Goal: Information Seeking & Learning: Learn about a topic

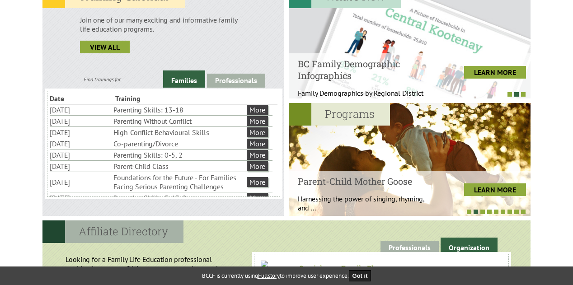
scroll to position [270, 0]
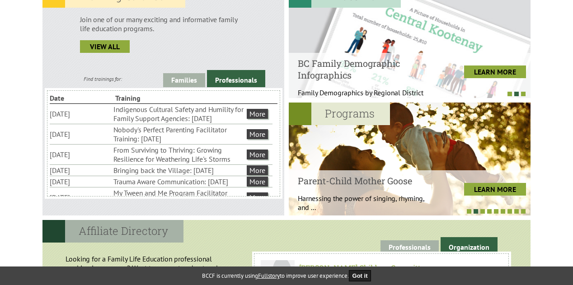
click at [227, 82] on link "Professionals" at bounding box center [236, 78] width 58 height 17
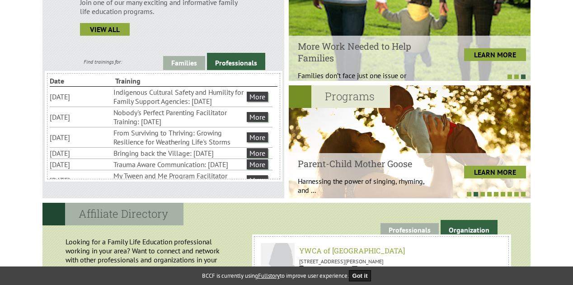
scroll to position [289, 0]
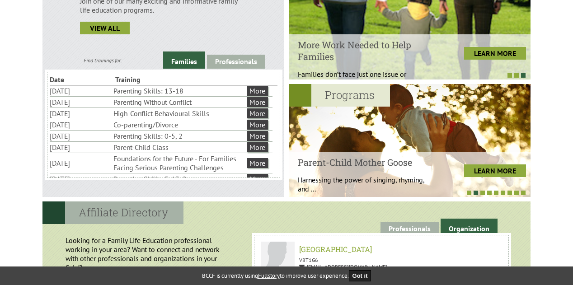
click at [187, 58] on link "Families" at bounding box center [184, 60] width 42 height 17
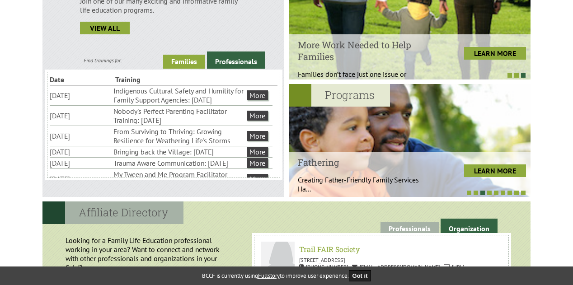
click at [187, 58] on link "Families" at bounding box center [184, 62] width 42 height 14
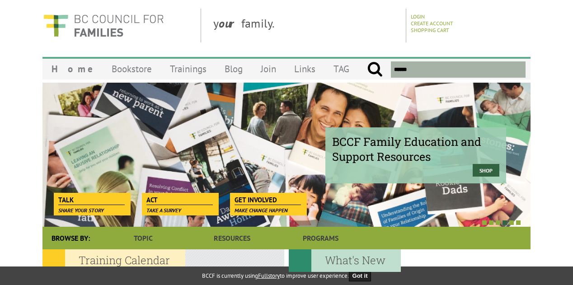
scroll to position [0, 0]
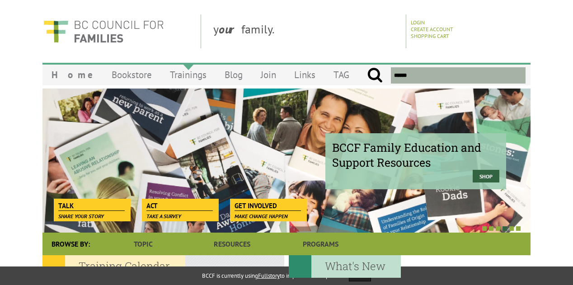
click at [165, 77] on link "Trainings" at bounding box center [188, 74] width 55 height 21
click at [216, 77] on link "Blog" at bounding box center [234, 74] width 36 height 21
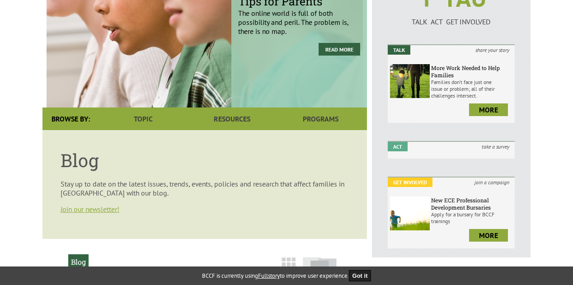
scroll to position [117, 0]
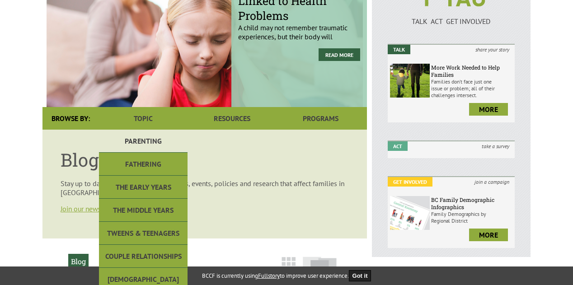
click at [145, 135] on link "Parenting" at bounding box center [143, 141] width 89 height 23
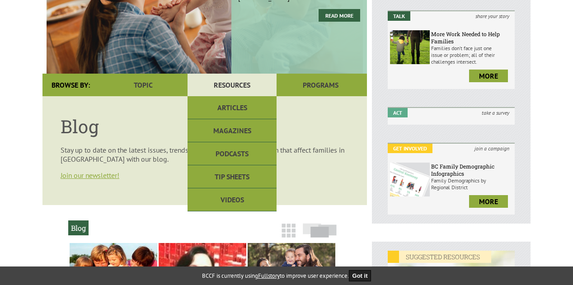
scroll to position [117, 0]
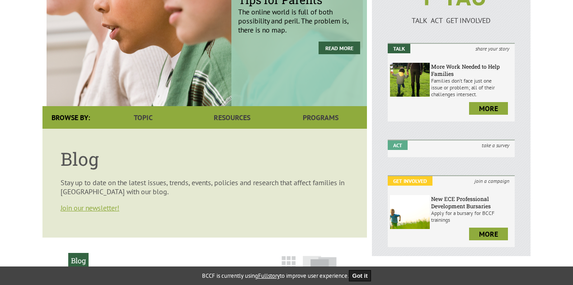
click at [99, 191] on p "Stay up to date on the latest issues, trends, events, policies and research tha…" at bounding box center [205, 187] width 288 height 18
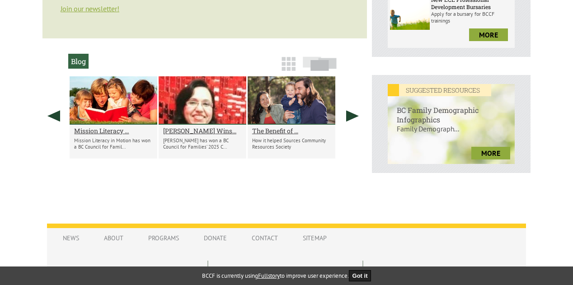
scroll to position [316, 0]
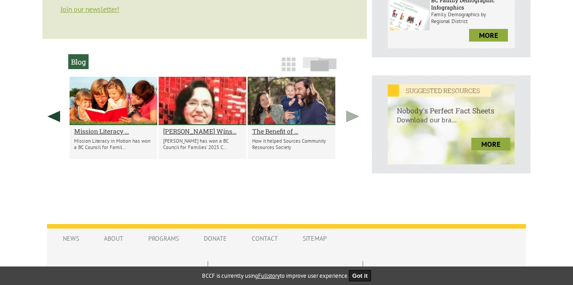
click at [353, 119] on link at bounding box center [352, 116] width 23 height 79
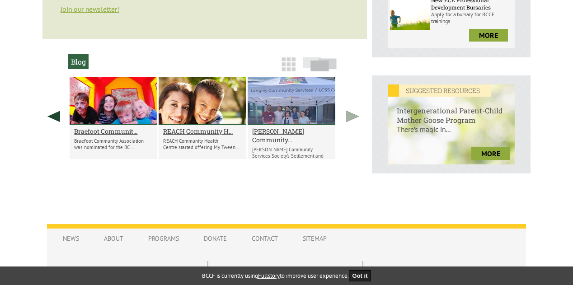
click at [353, 119] on link at bounding box center [352, 116] width 23 height 79
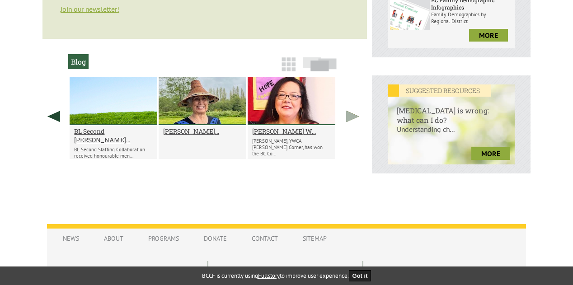
click at [353, 119] on link at bounding box center [352, 116] width 23 height 79
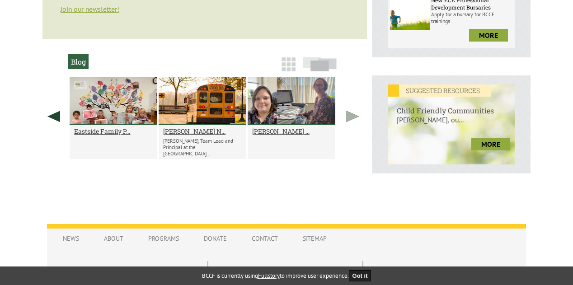
click at [353, 119] on link at bounding box center [352, 116] width 23 height 79
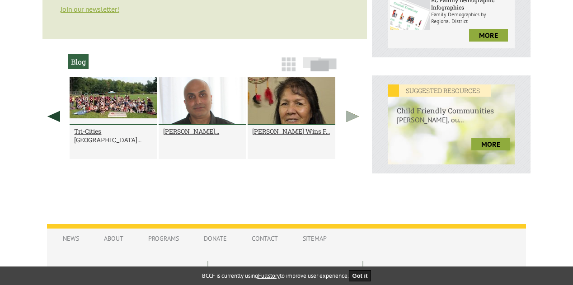
click at [353, 119] on link at bounding box center [352, 116] width 23 height 79
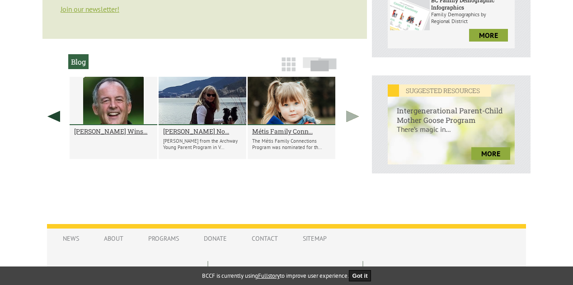
click at [353, 119] on link at bounding box center [352, 116] width 23 height 79
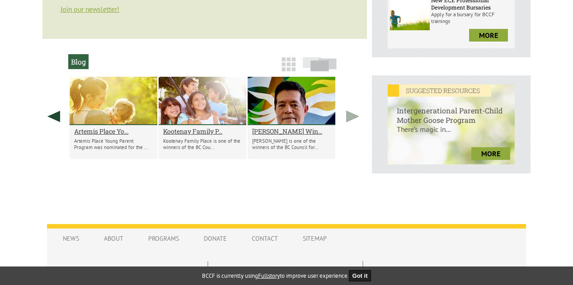
click at [353, 119] on link at bounding box center [352, 116] width 23 height 79
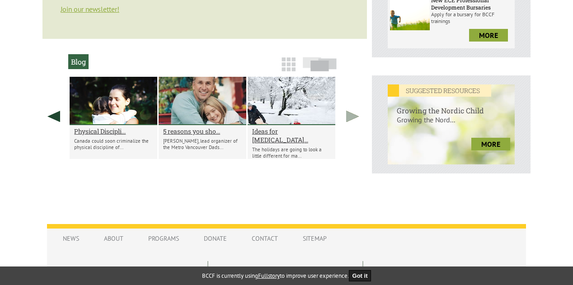
click at [353, 119] on link at bounding box center [352, 116] width 23 height 79
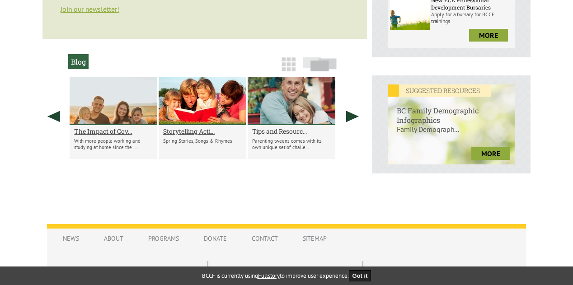
click at [281, 132] on h2 "Tips and Resourc..." at bounding box center [291, 131] width 79 height 9
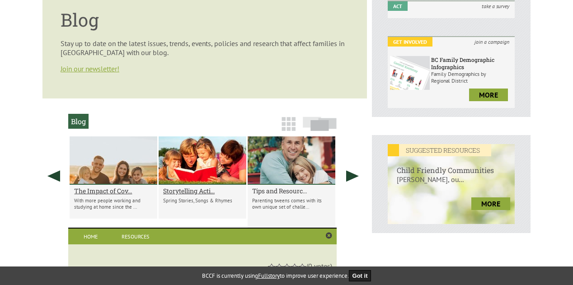
scroll to position [261, 0]
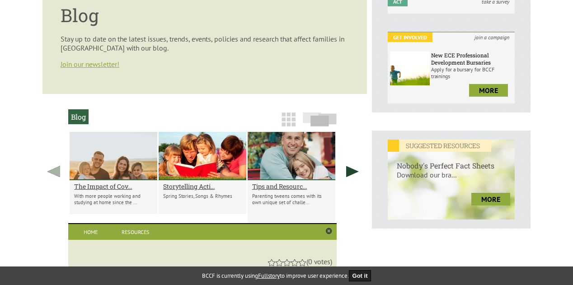
click at [52, 172] on link at bounding box center [53, 171] width 23 height 79
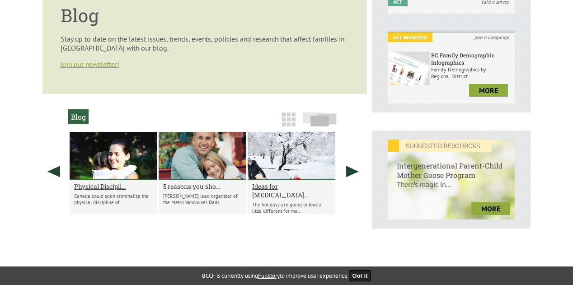
click at [176, 185] on h2 "5 reasons you sho..." at bounding box center [202, 186] width 79 height 9
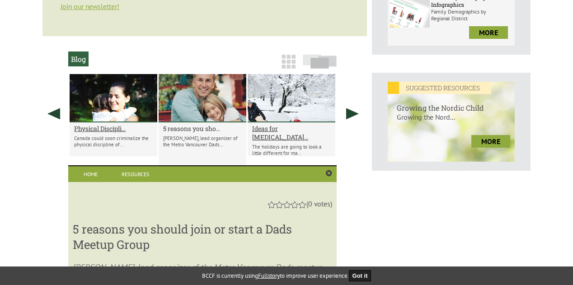
scroll to position [315, 0]
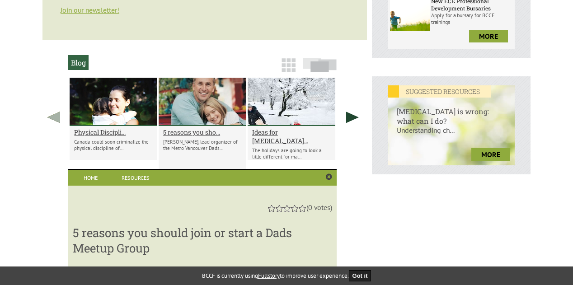
click at [59, 122] on link at bounding box center [53, 117] width 23 height 79
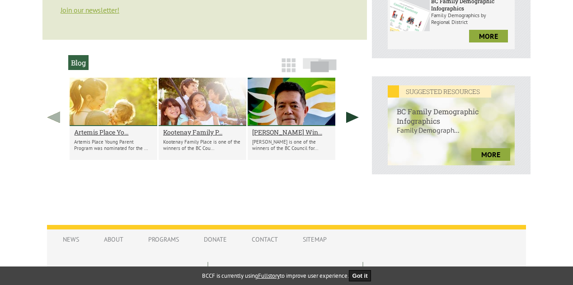
click at [60, 119] on link at bounding box center [53, 117] width 23 height 79
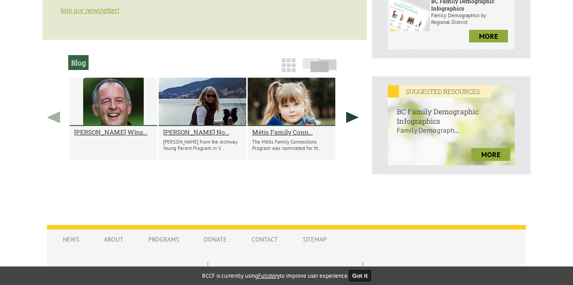
click at [60, 119] on link at bounding box center [53, 117] width 23 height 79
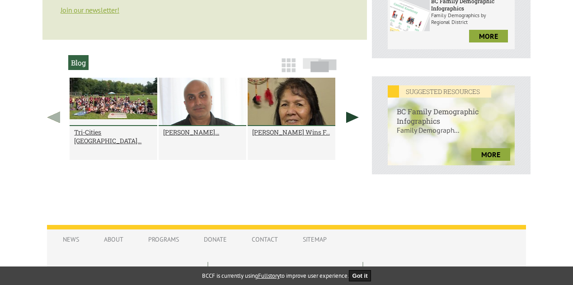
click at [60, 119] on link at bounding box center [53, 117] width 23 height 79
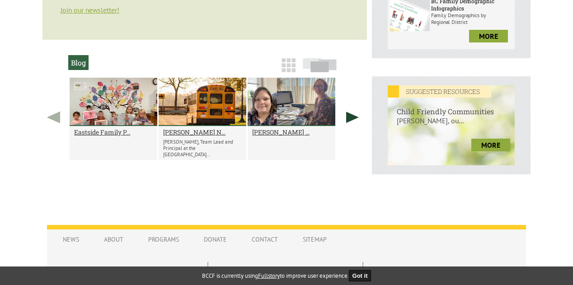
click at [60, 119] on link at bounding box center [53, 117] width 23 height 79
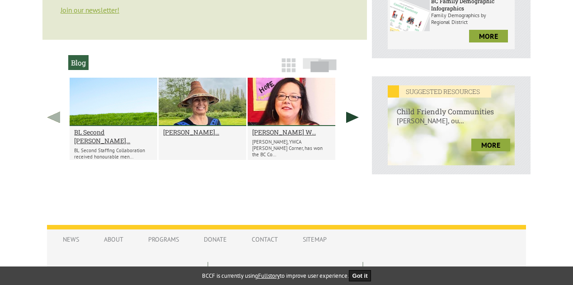
click at [60, 119] on link at bounding box center [53, 117] width 23 height 79
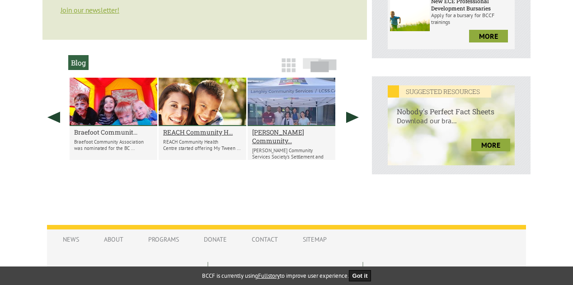
click at [103, 131] on h2 "Braefoot Communit..." at bounding box center [113, 132] width 79 height 9
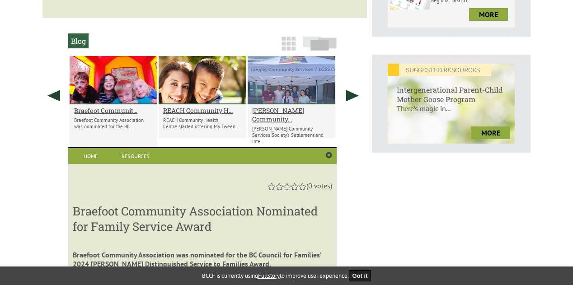
scroll to position [334, 0]
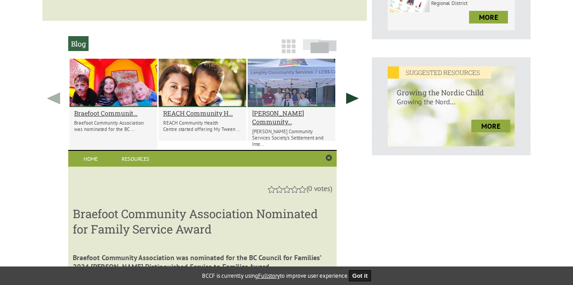
click at [55, 95] on link at bounding box center [53, 98] width 23 height 79
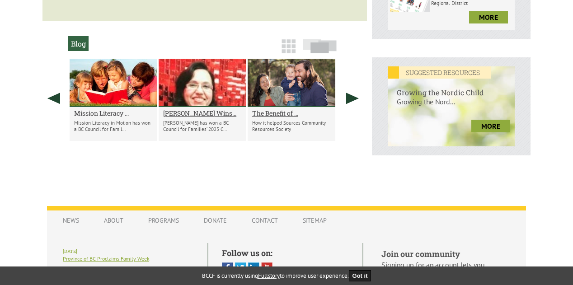
click at [93, 114] on h2 "Mission Literacy ..." at bounding box center [113, 113] width 79 height 9
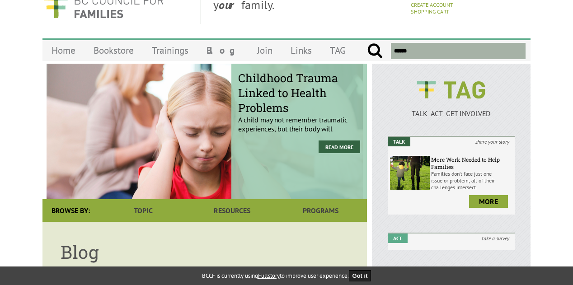
scroll to position [0, 0]
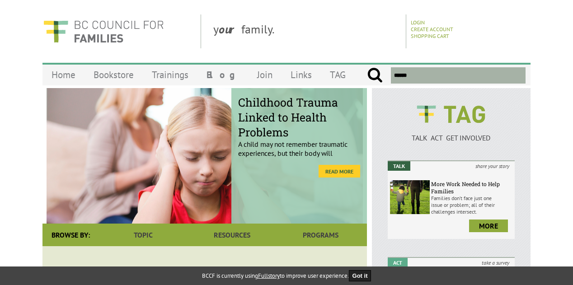
click at [337, 172] on link "Read More" at bounding box center [340, 171] width 42 height 13
click at [106, 29] on img at bounding box center [103, 31] width 122 height 34
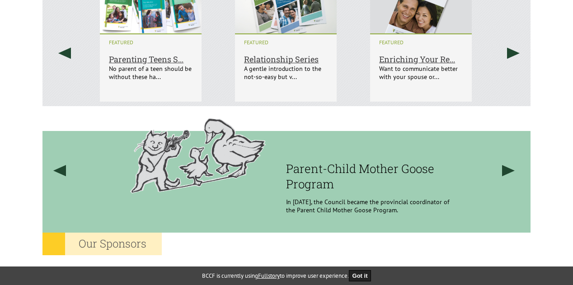
scroll to position [632, 0]
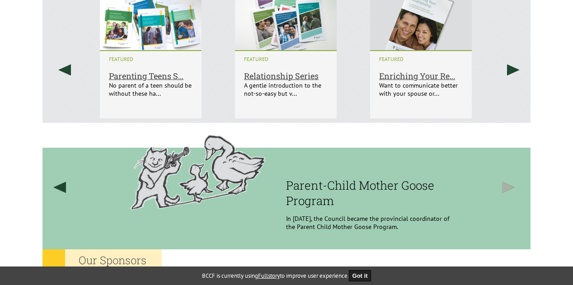
click at [504, 193] on link at bounding box center [509, 187] width 34 height 129
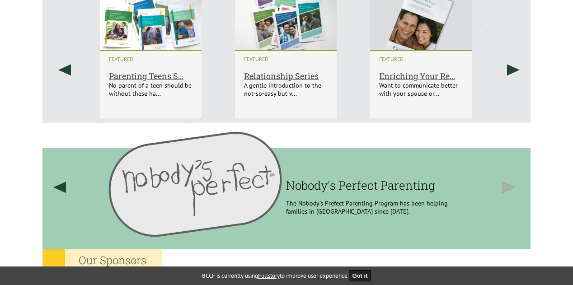
click at [504, 193] on link at bounding box center [509, 187] width 34 height 129
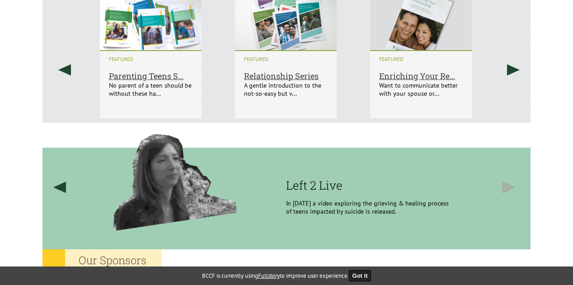
click at [504, 193] on link at bounding box center [509, 187] width 34 height 129
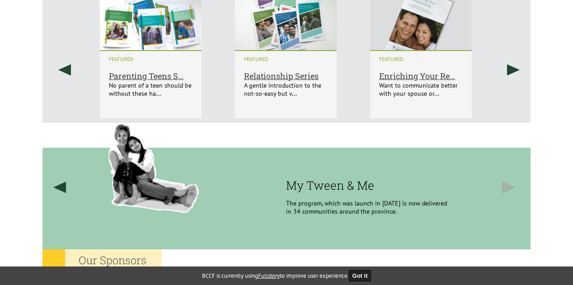
click at [504, 193] on link at bounding box center [509, 187] width 34 height 129
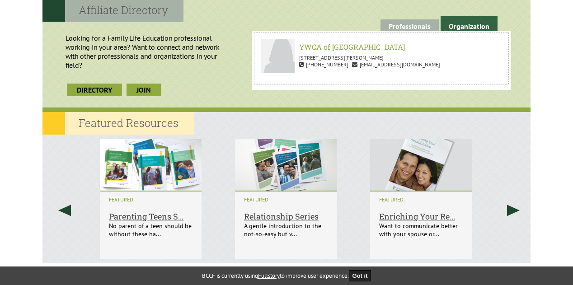
scroll to position [491, 0]
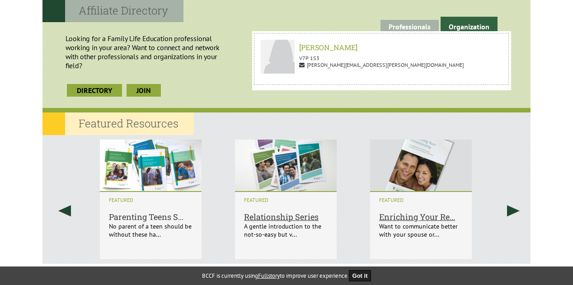
click at [136, 213] on h6 "Parenting Teens S..." at bounding box center [151, 207] width 84 height 30
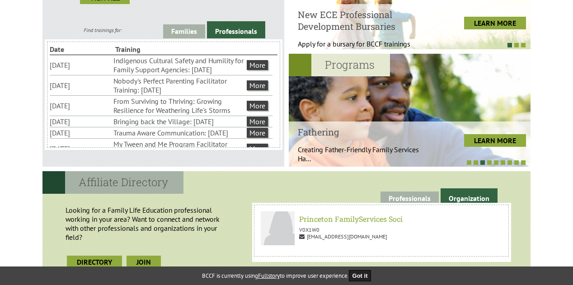
scroll to position [318, 0]
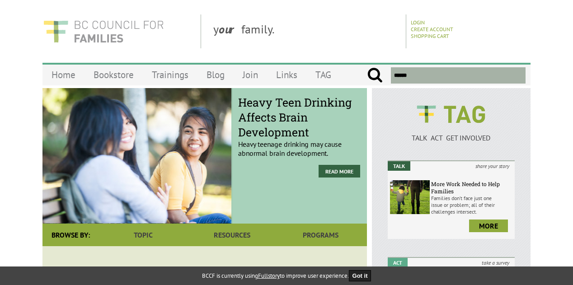
click at [109, 36] on img at bounding box center [103, 31] width 122 height 34
